Goal: Task Accomplishment & Management: Manage account settings

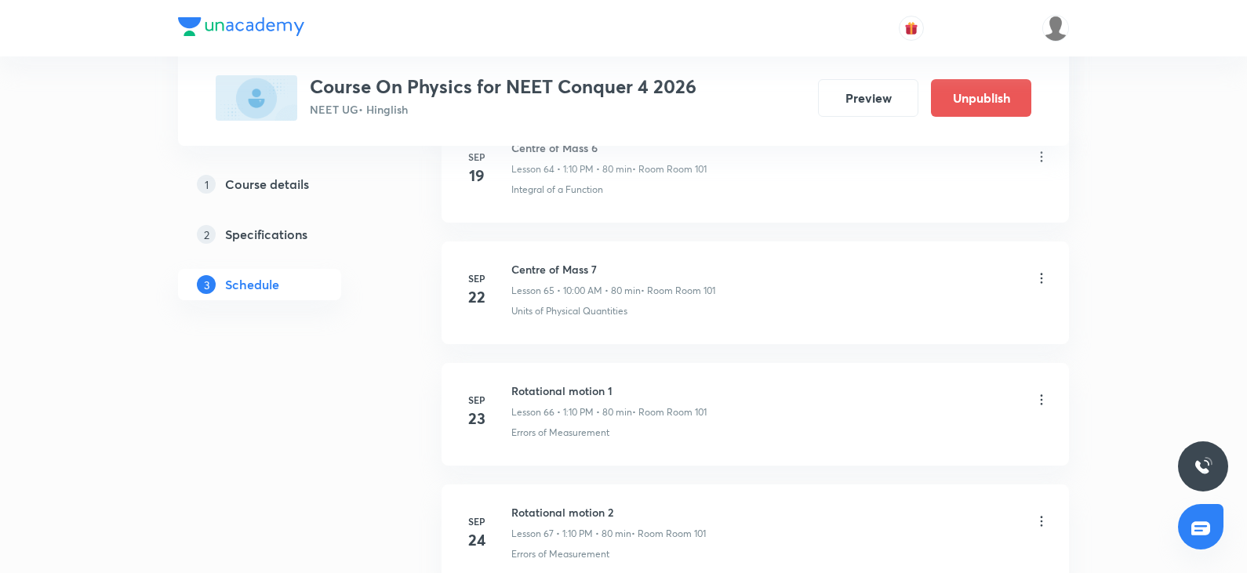
scroll to position [10166, 0]
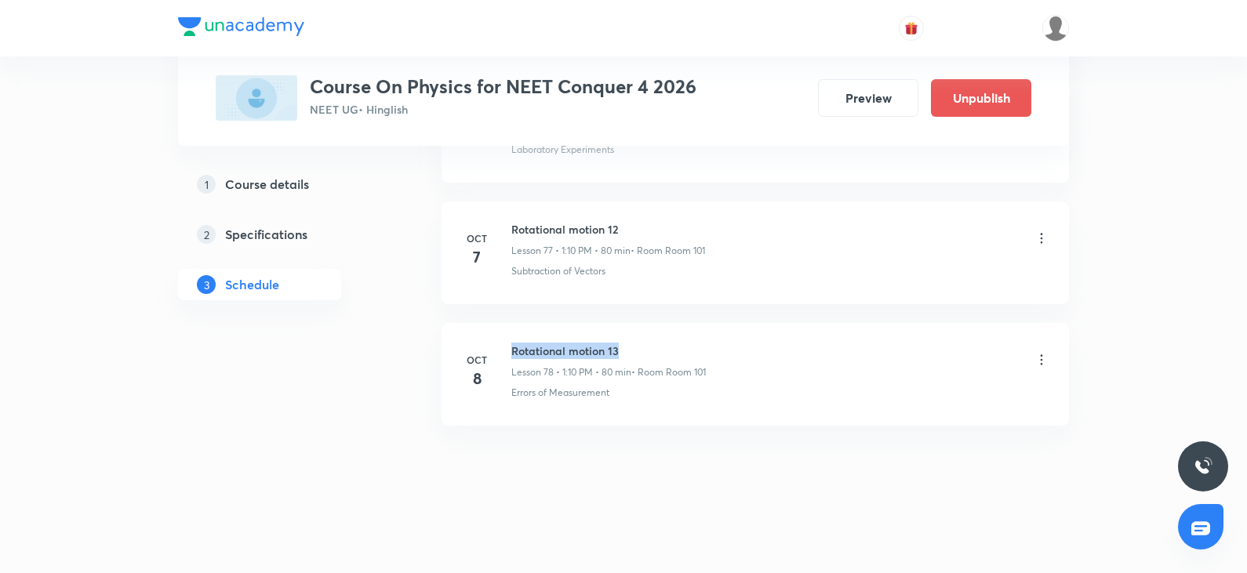
drag, startPoint x: 508, startPoint y: 345, endPoint x: 649, endPoint y: 349, distance: 140.4
click at [649, 349] on div "[DATE] Rotational motion 13 Lesson 78 • 1:10 PM • 80 min • Room Room 101 Errors…" at bounding box center [755, 371] width 588 height 57
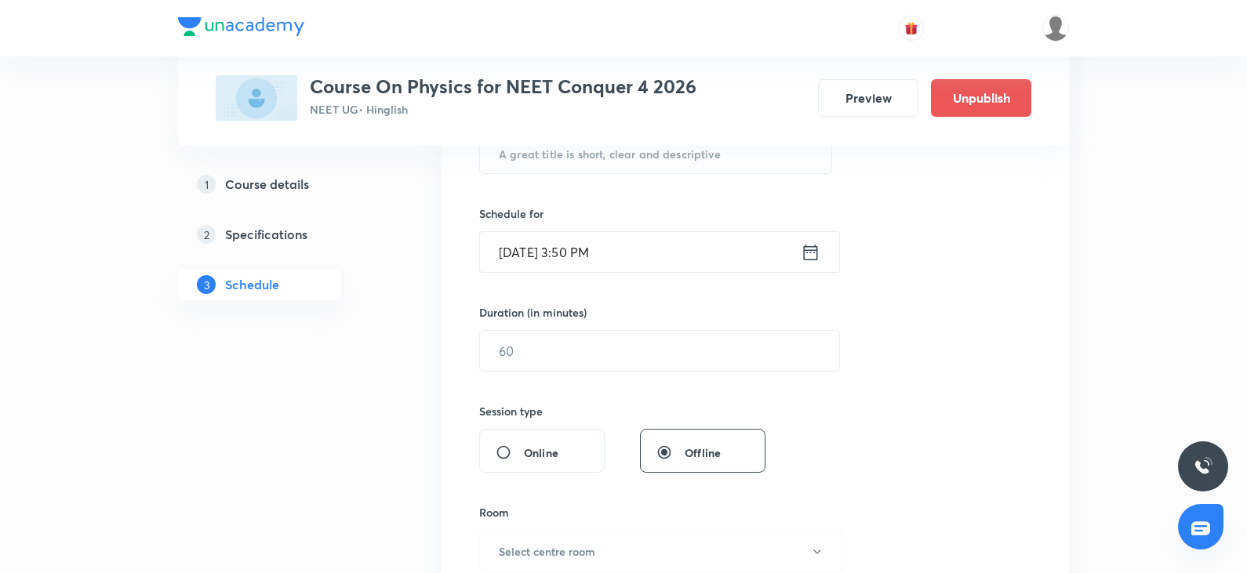
scroll to position [0, 0]
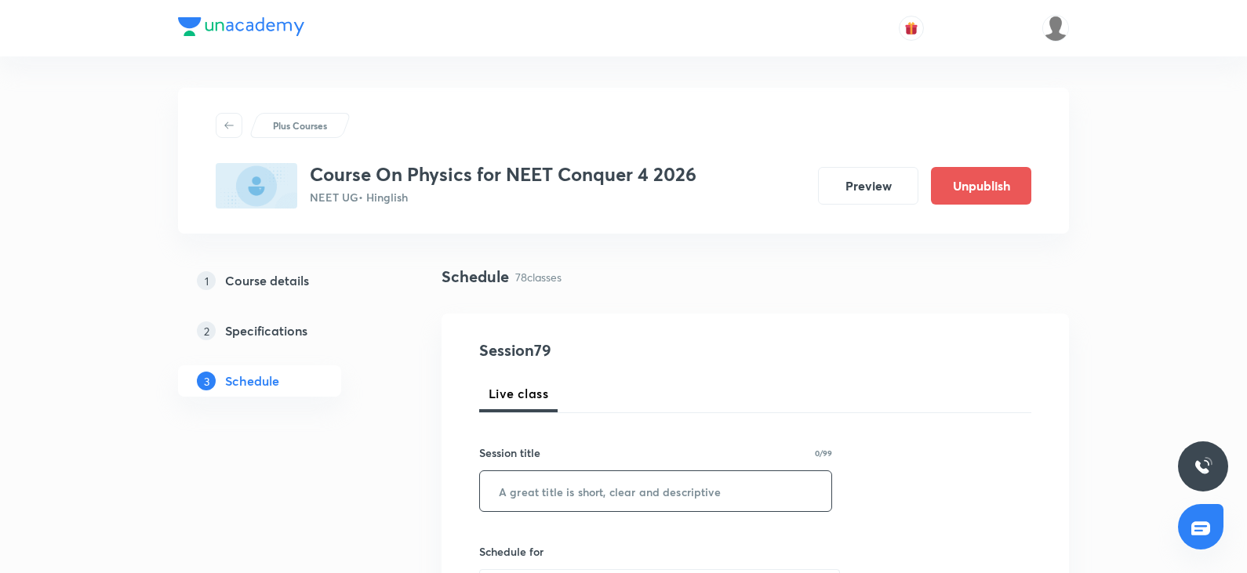
click at [526, 493] on input "text" at bounding box center [655, 491] width 351 height 40
type input "q"
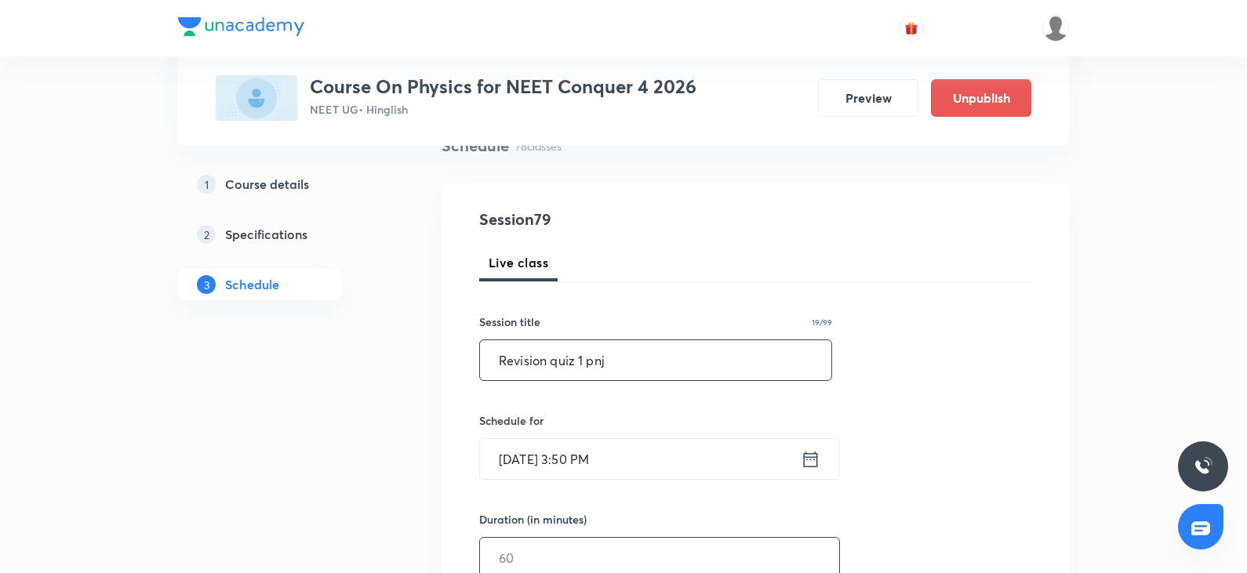
scroll to position [157, 0]
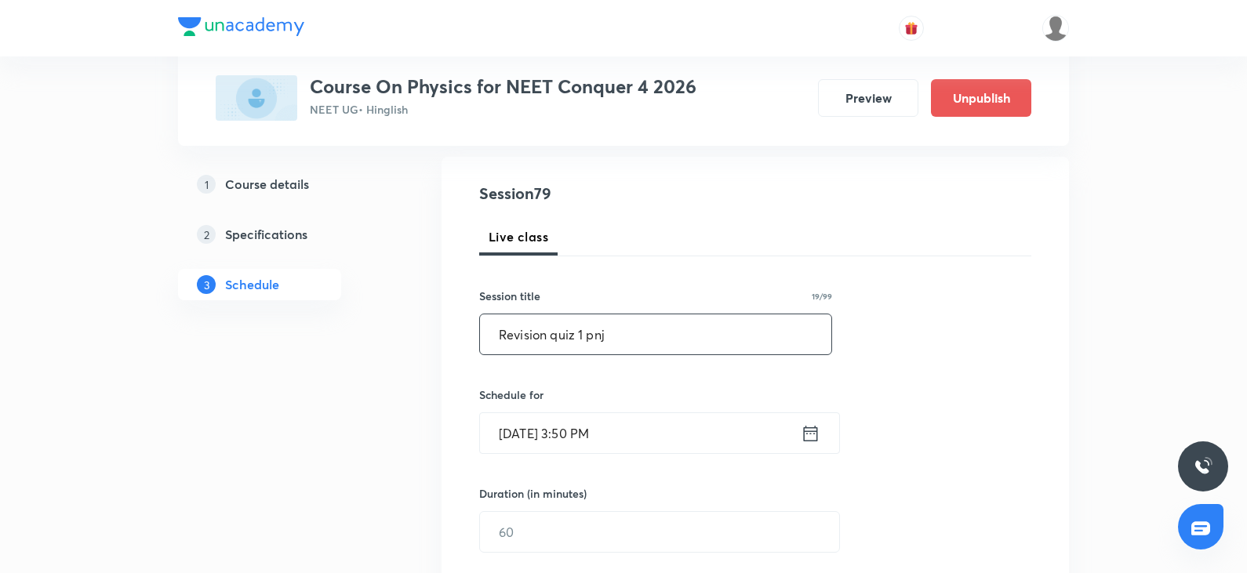
type input "Revision quiz 1 pnj"
click at [587, 445] on input "[DATE] 3:50 PM" at bounding box center [640, 433] width 321 height 40
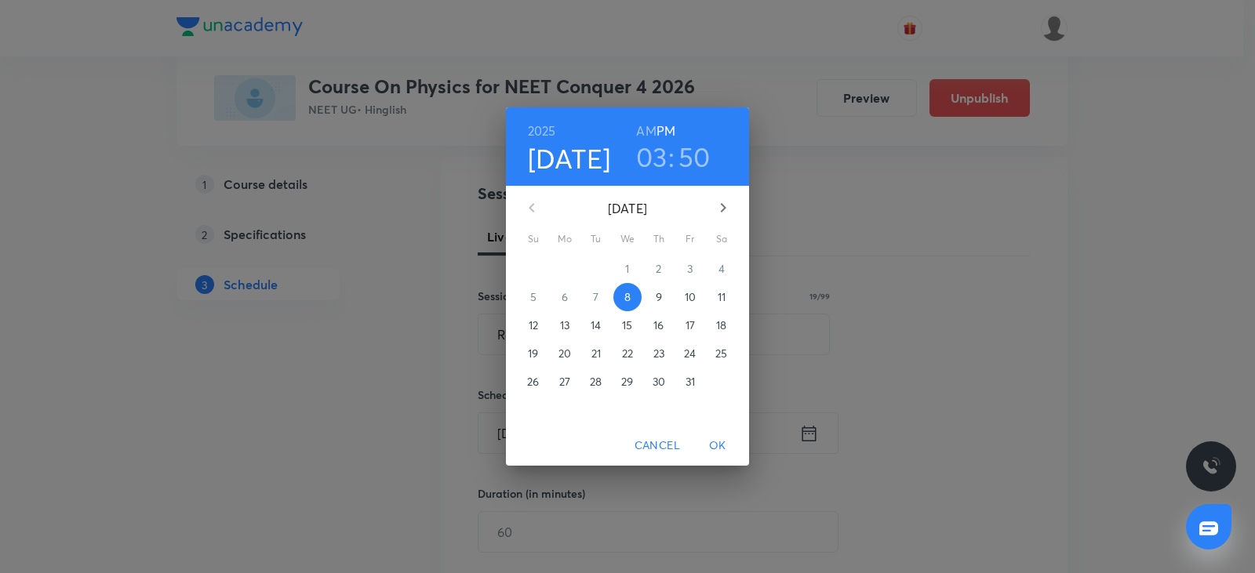
click at [646, 165] on h3 "03" at bounding box center [651, 156] width 31 height 33
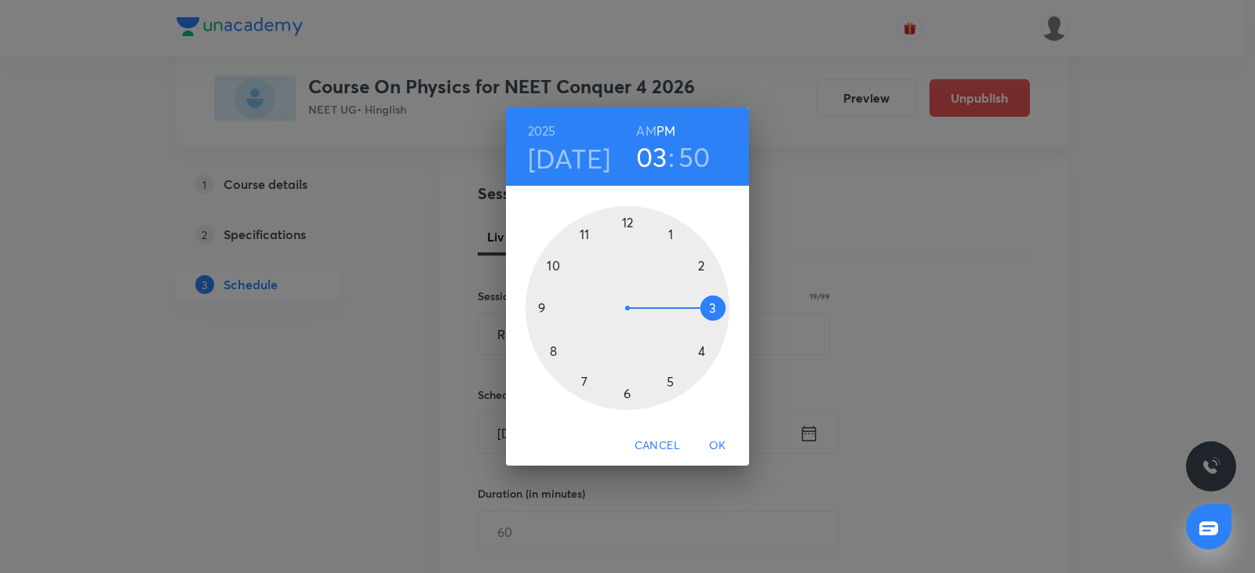
click at [705, 355] on div at bounding box center [627, 308] width 204 height 204
click at [707, 157] on h3 "50" at bounding box center [694, 156] width 32 height 33
click at [628, 224] on div at bounding box center [627, 308] width 204 height 204
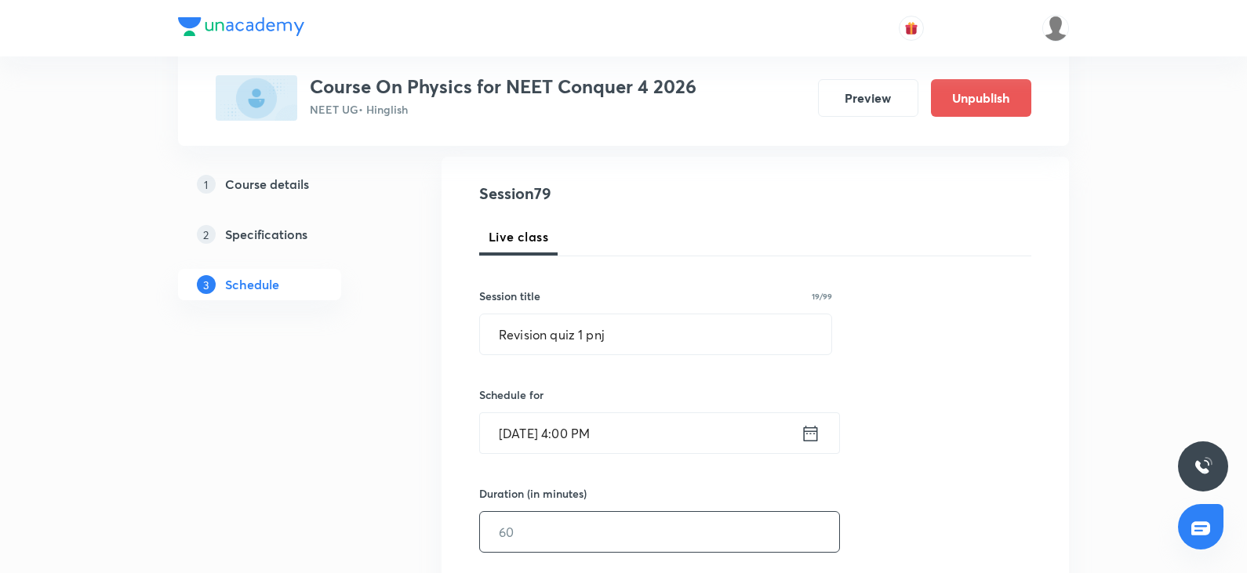
click at [605, 533] on input "text" at bounding box center [659, 532] width 359 height 40
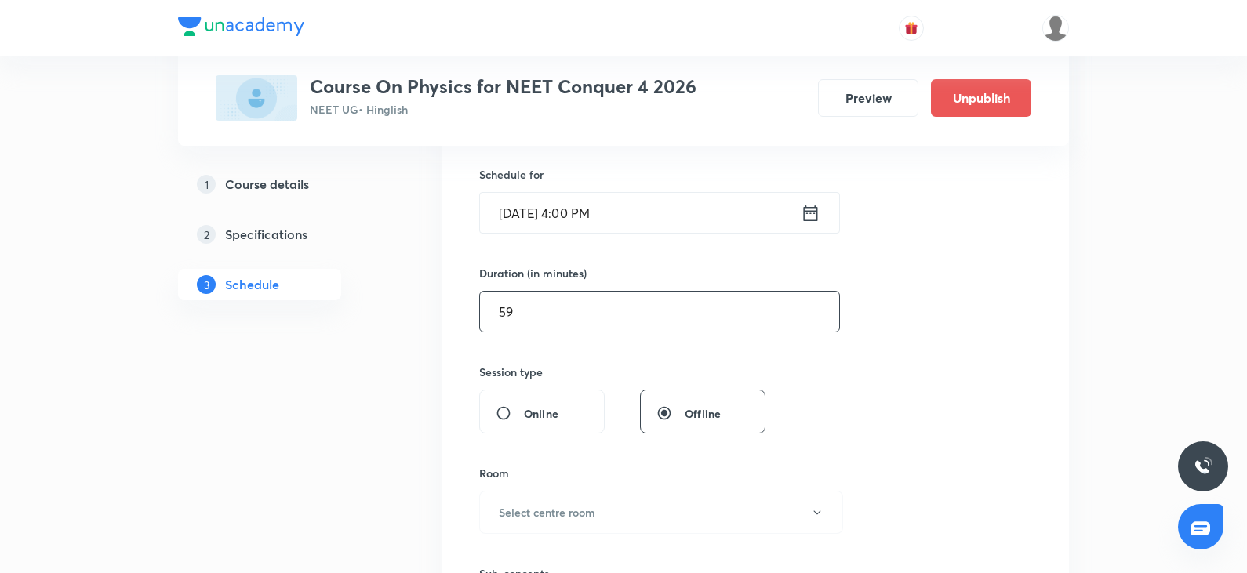
scroll to position [392, 0]
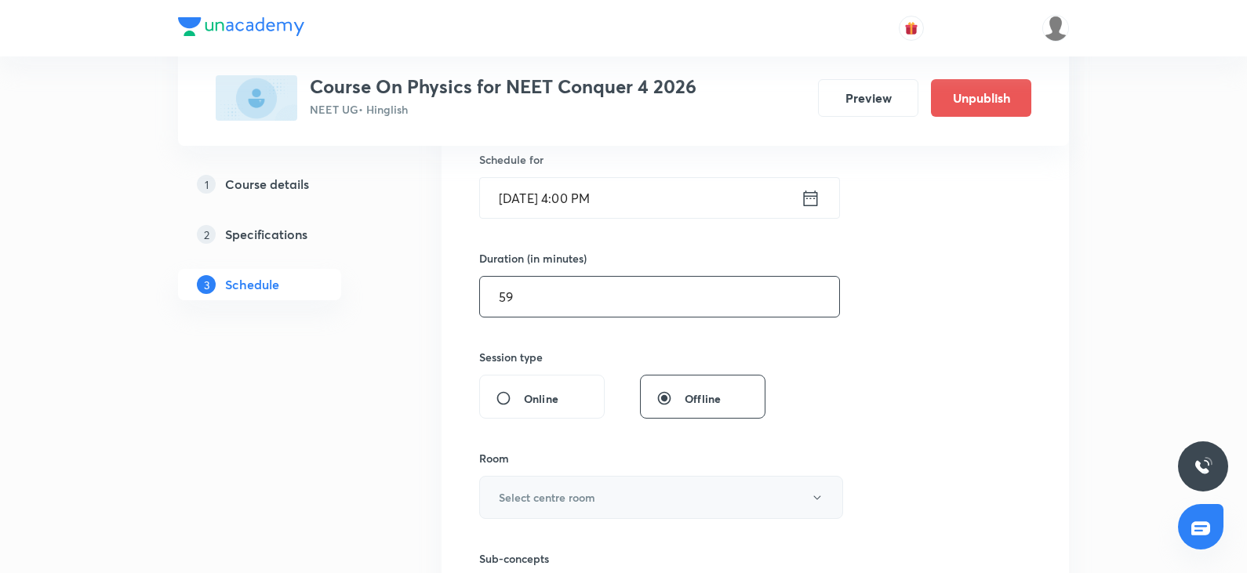
type input "59"
click at [587, 485] on button "Select centre room" at bounding box center [661, 497] width 364 height 43
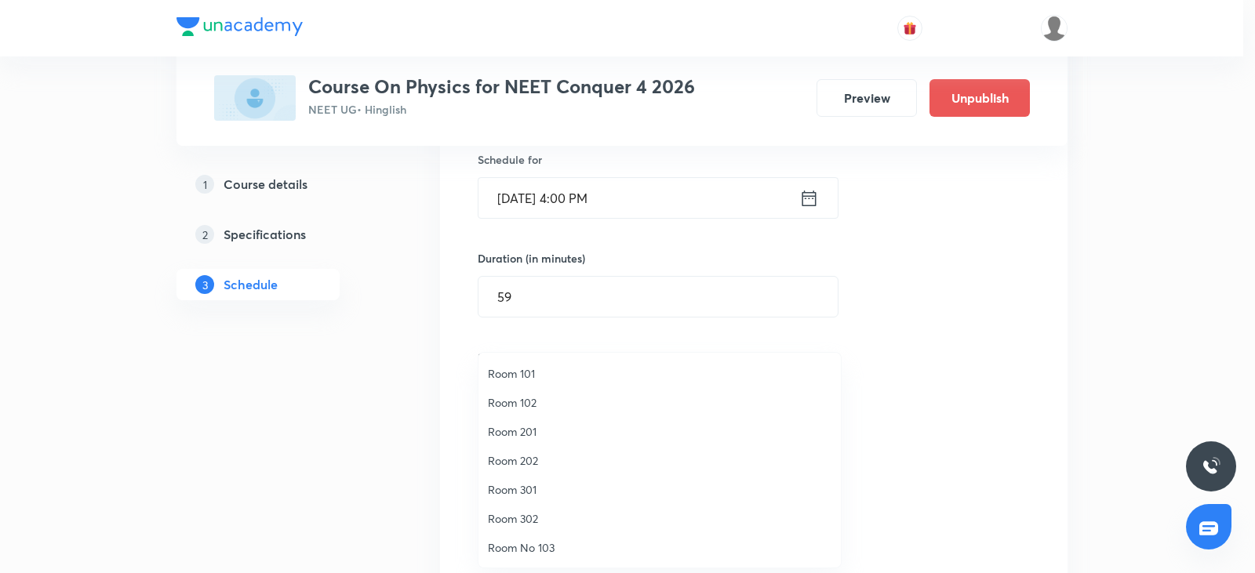
click at [535, 380] on span "Room 101" at bounding box center [660, 373] width 344 height 16
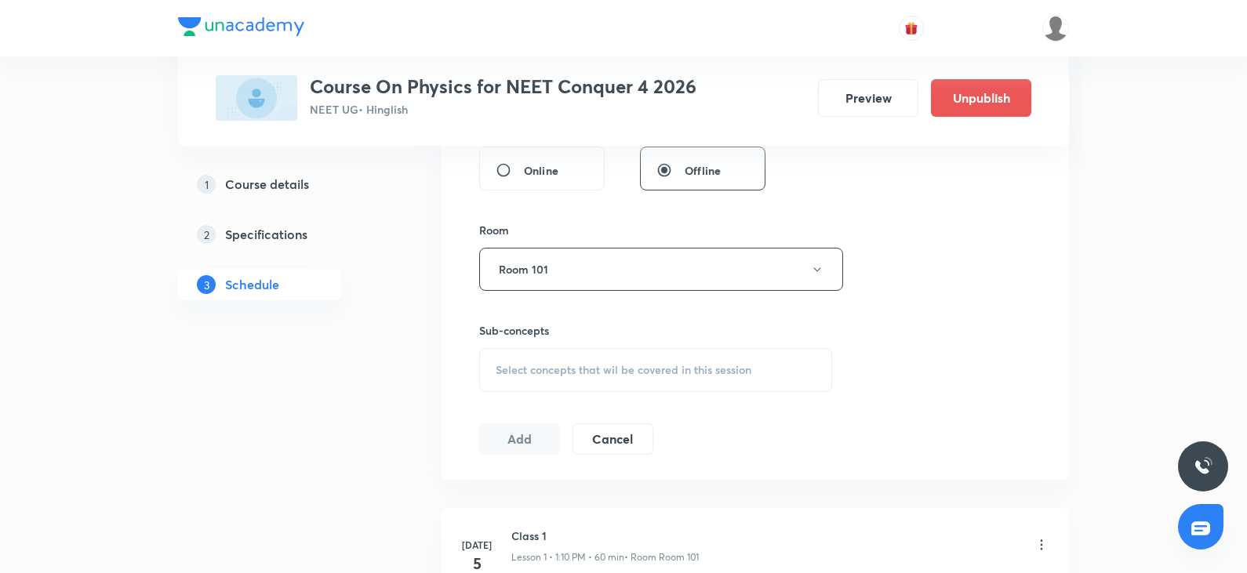
scroll to position [627, 0]
click at [590, 354] on div "Select concepts that wil be covered in this session" at bounding box center [655, 363] width 353 height 44
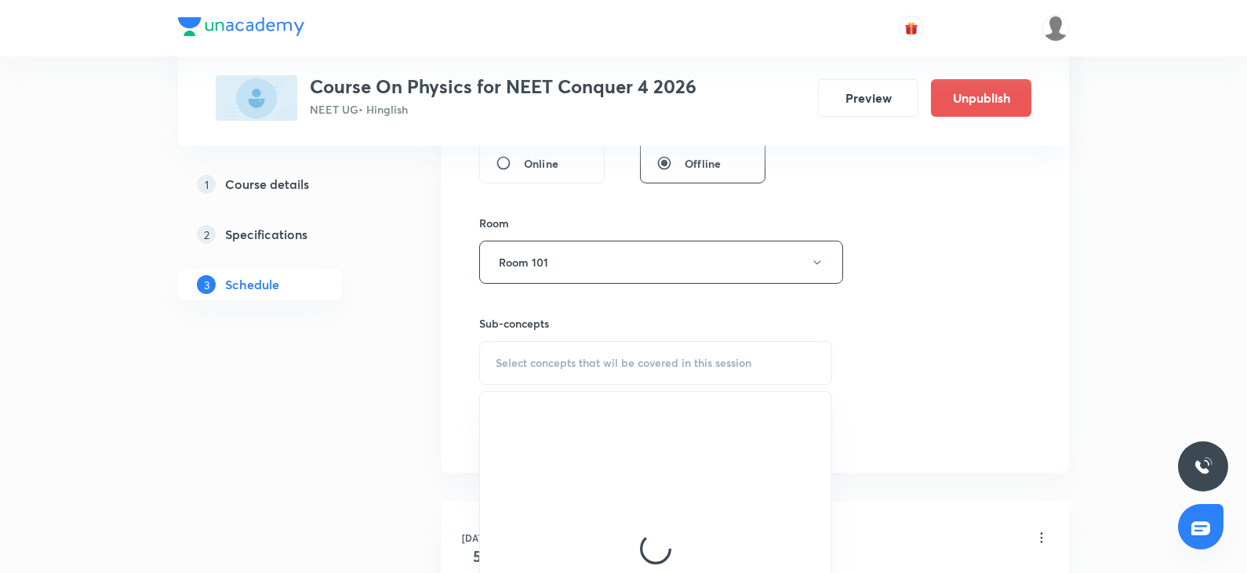
click at [603, 358] on span "Select concepts that wil be covered in this session" at bounding box center [624, 363] width 256 height 13
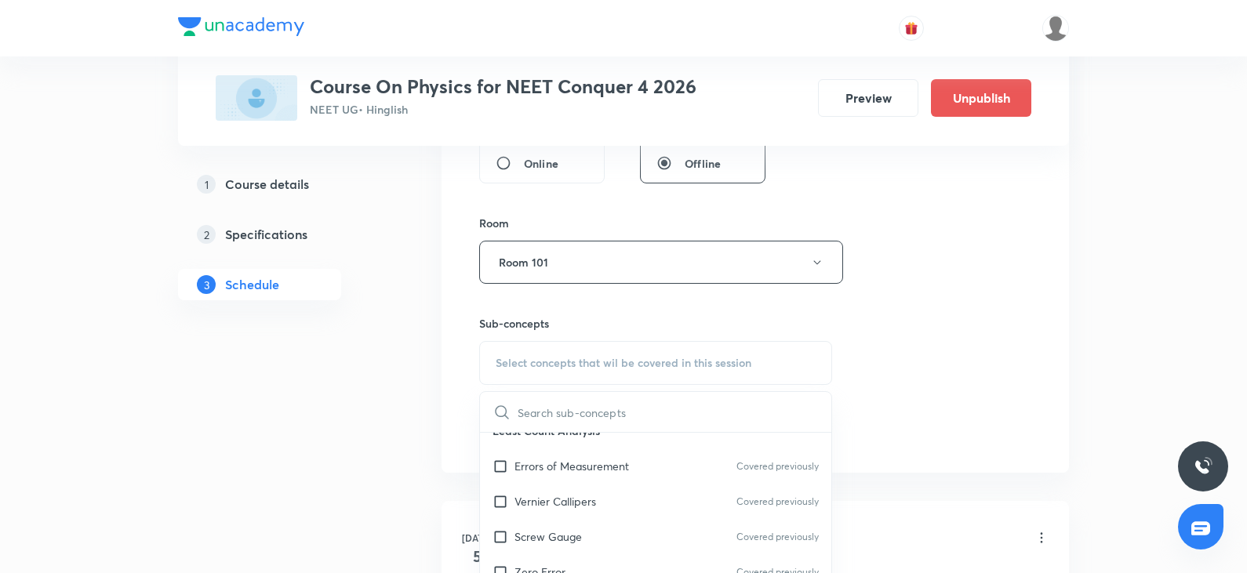
scroll to position [784, 0]
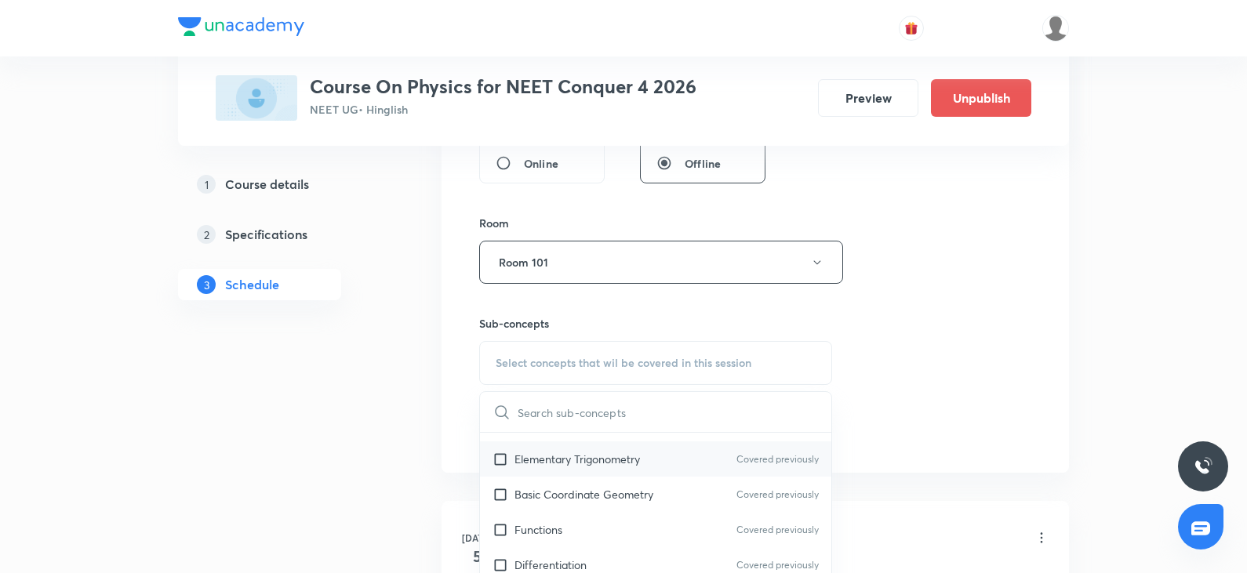
click at [587, 471] on div "Elementary Trigonometry Covered previously" at bounding box center [655, 459] width 351 height 35
checkbox input "true"
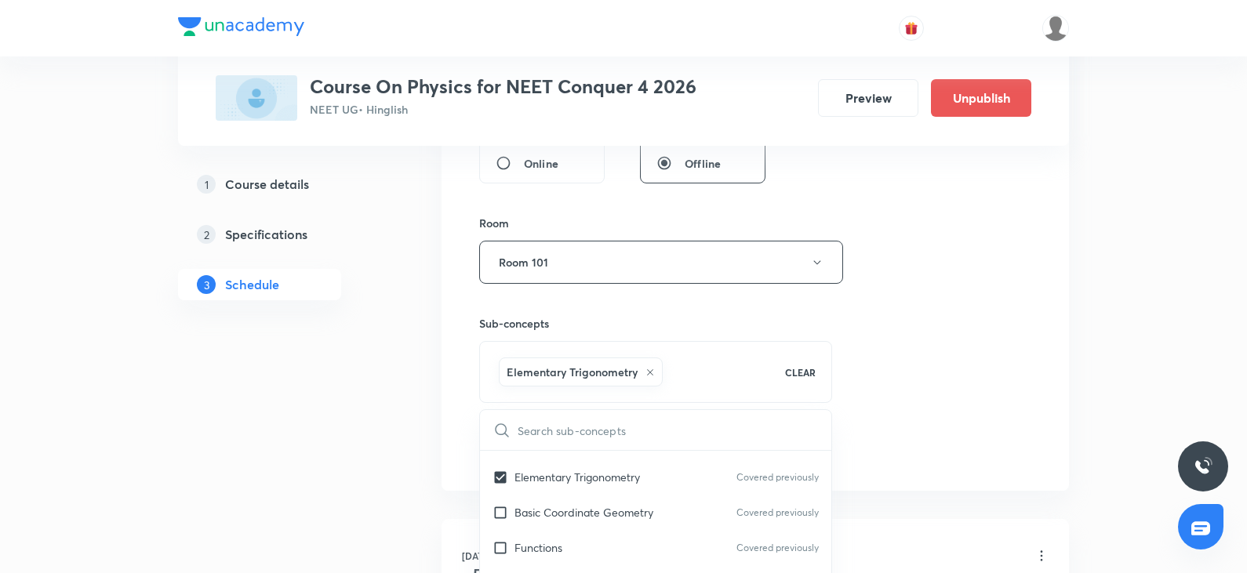
click at [1017, 391] on div "Session 79 Live class Session title 19/99 Revision quiz 1 pnj ​ Schedule for [D…" at bounding box center [755, 88] width 552 height 754
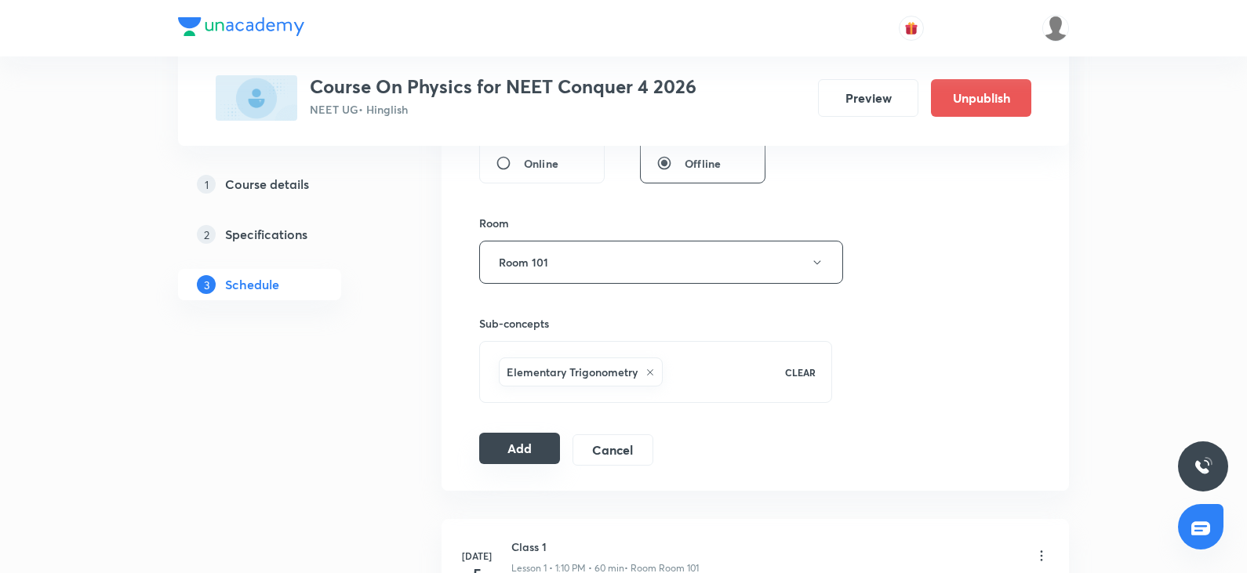
click at [548, 445] on button "Add" at bounding box center [519, 448] width 81 height 31
